Goal: Task Accomplishment & Management: Manage account settings

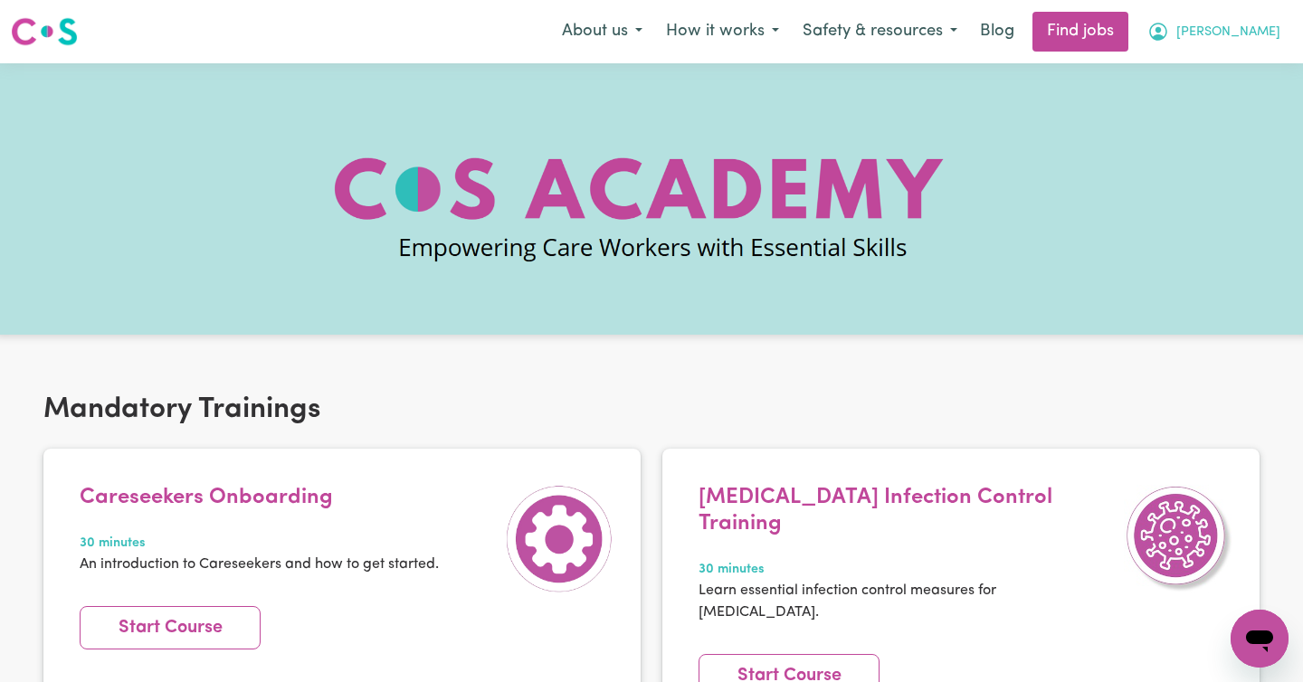
click at [1169, 32] on icon "My Account" at bounding box center [1159, 32] width 22 height 22
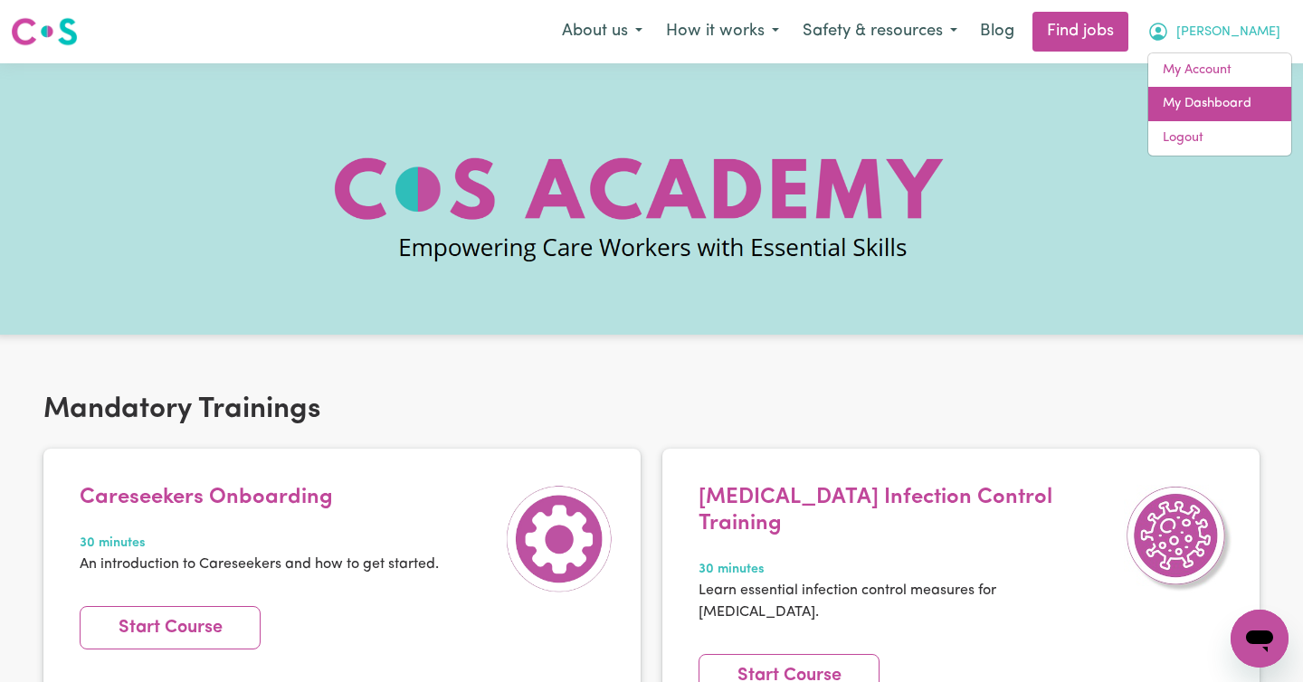
click at [1199, 101] on link "My Dashboard" at bounding box center [1219, 104] width 143 height 34
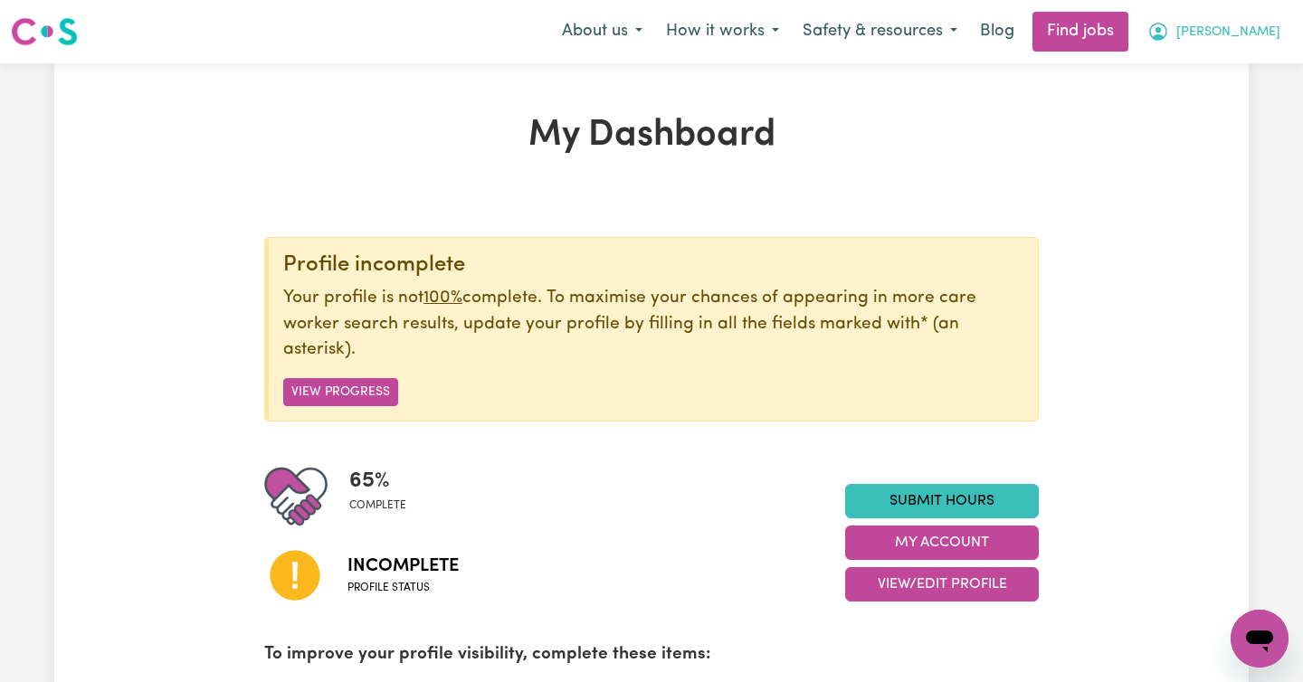
click at [1225, 31] on span "[PERSON_NAME]" at bounding box center [1229, 33] width 104 height 20
click at [1167, 74] on link "My Account" at bounding box center [1219, 70] width 143 height 34
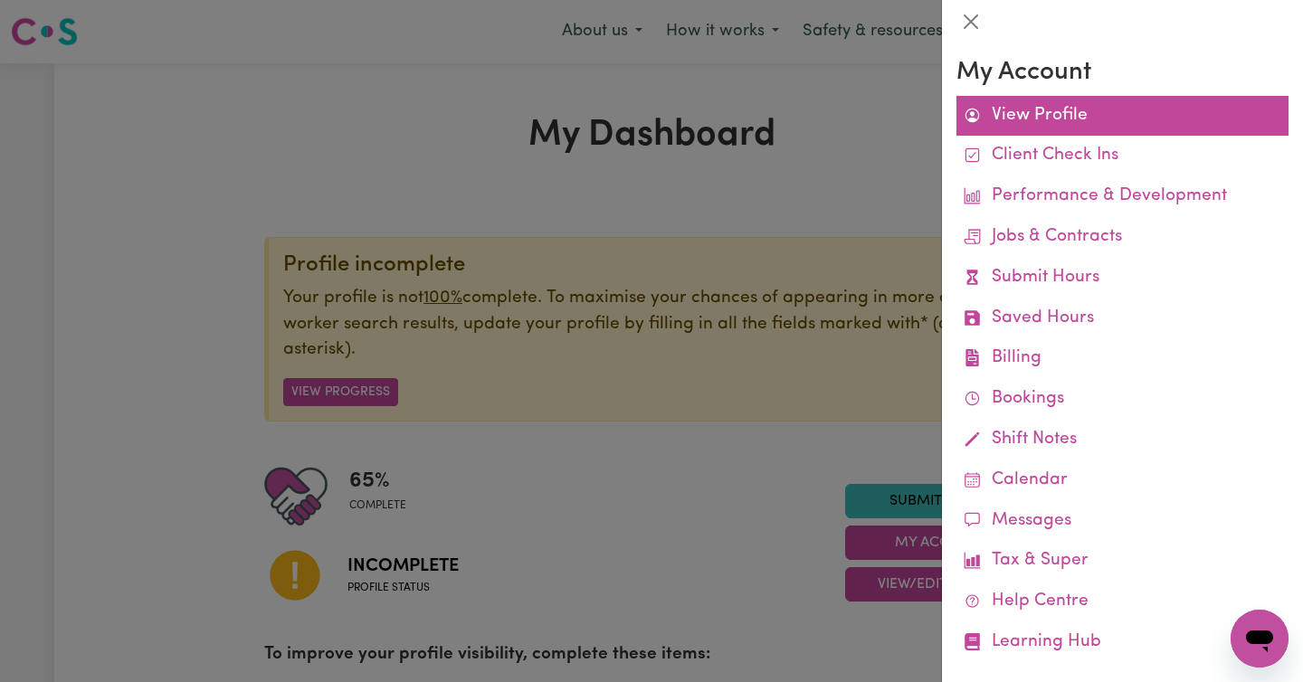
click at [1009, 118] on link "View Profile" at bounding box center [1123, 116] width 332 height 41
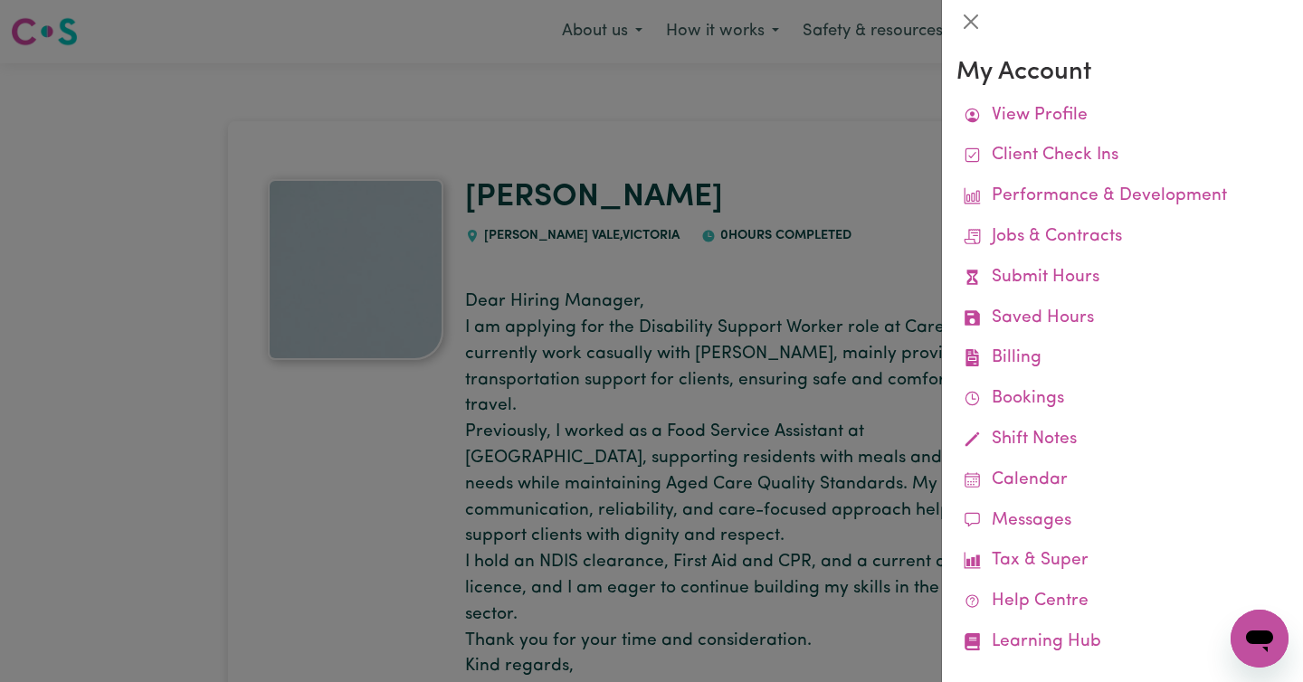
click at [739, 162] on div at bounding box center [651, 341] width 1303 height 682
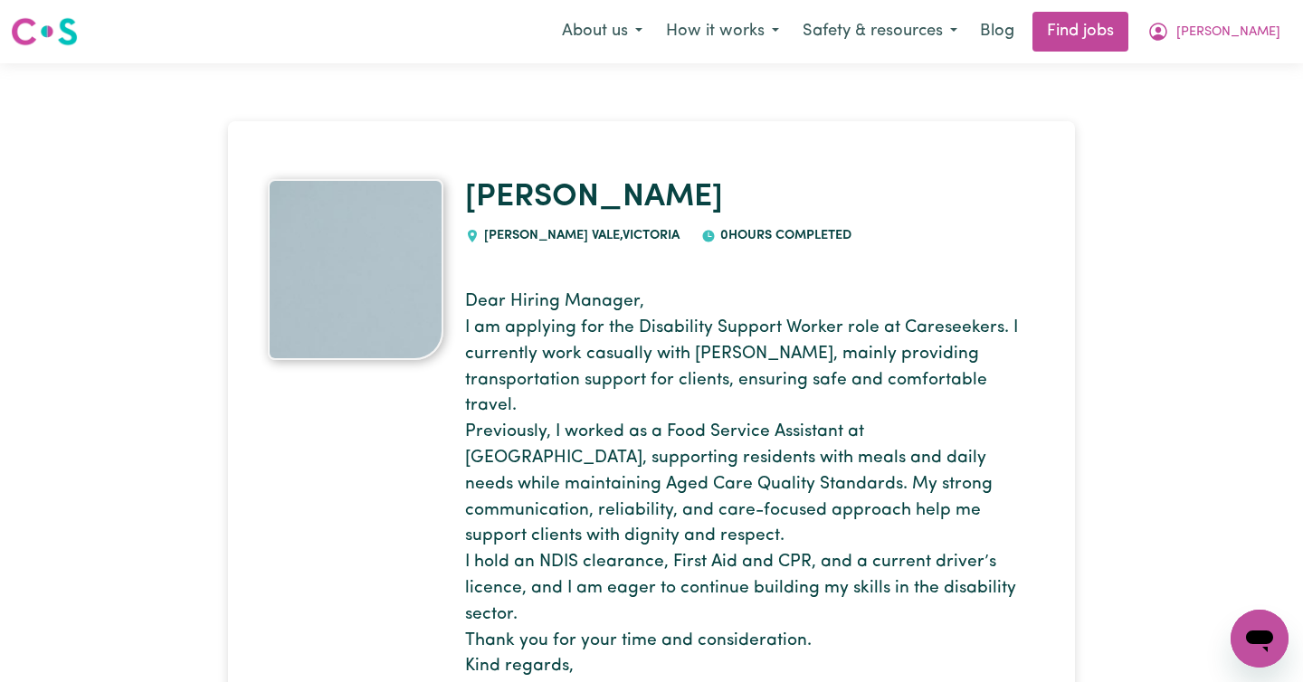
click at [370, 289] on img at bounding box center [356, 269] width 176 height 181
click at [355, 276] on img at bounding box center [356, 269] width 176 height 181
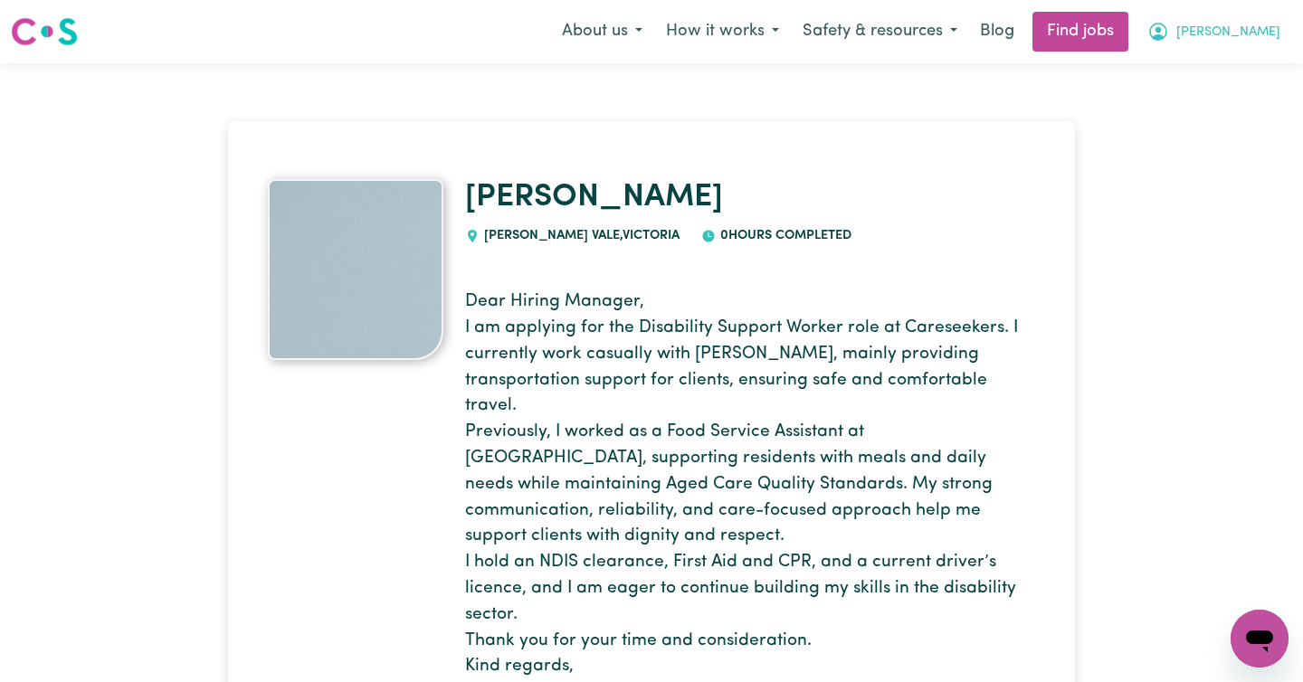
click at [1167, 36] on icon "My Account" at bounding box center [1158, 32] width 18 height 18
click at [1191, 106] on link "My Dashboard" at bounding box center [1219, 104] width 143 height 34
